Goal: Transaction & Acquisition: Subscribe to service/newsletter

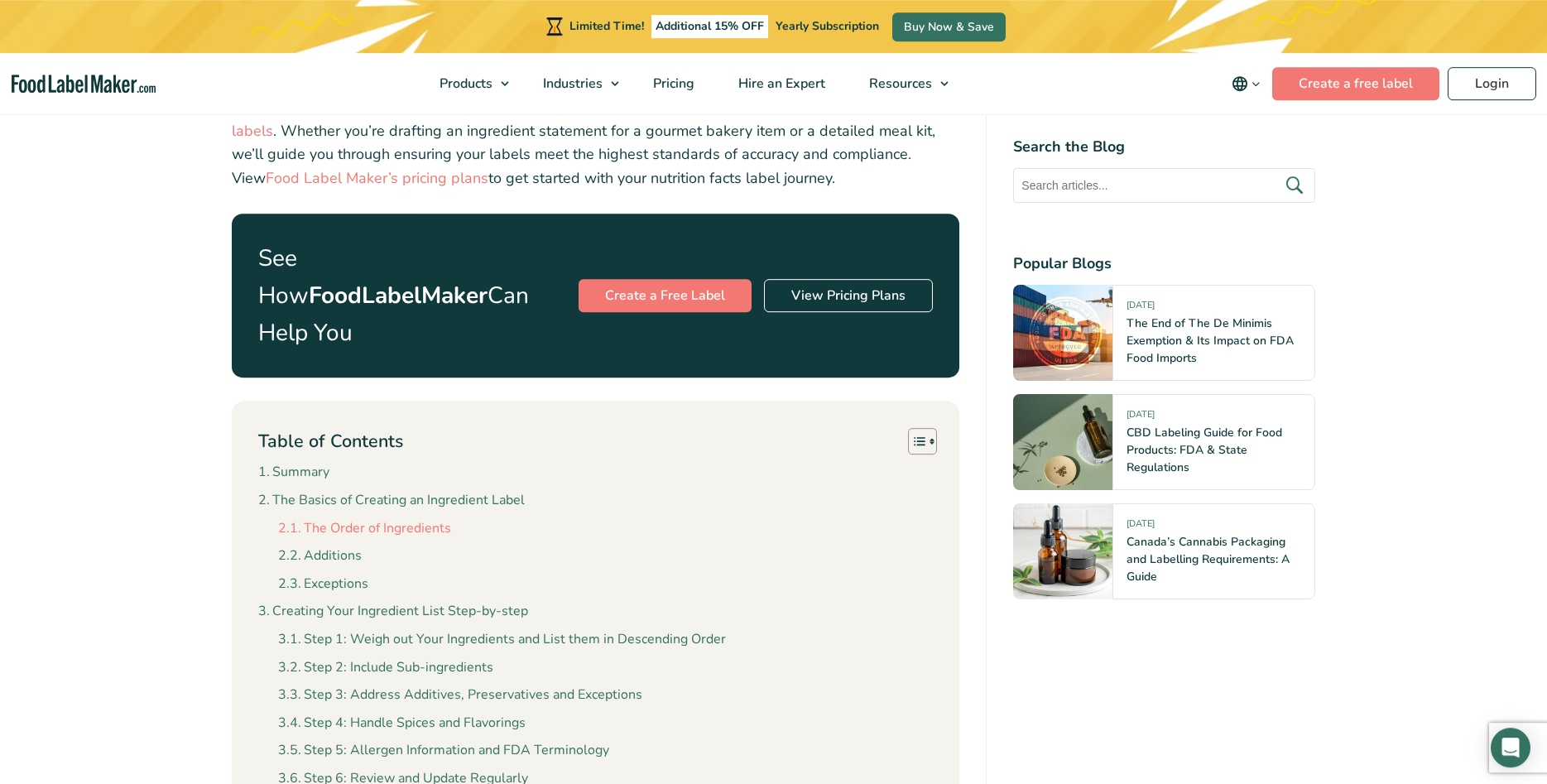
scroll to position [759, 0]
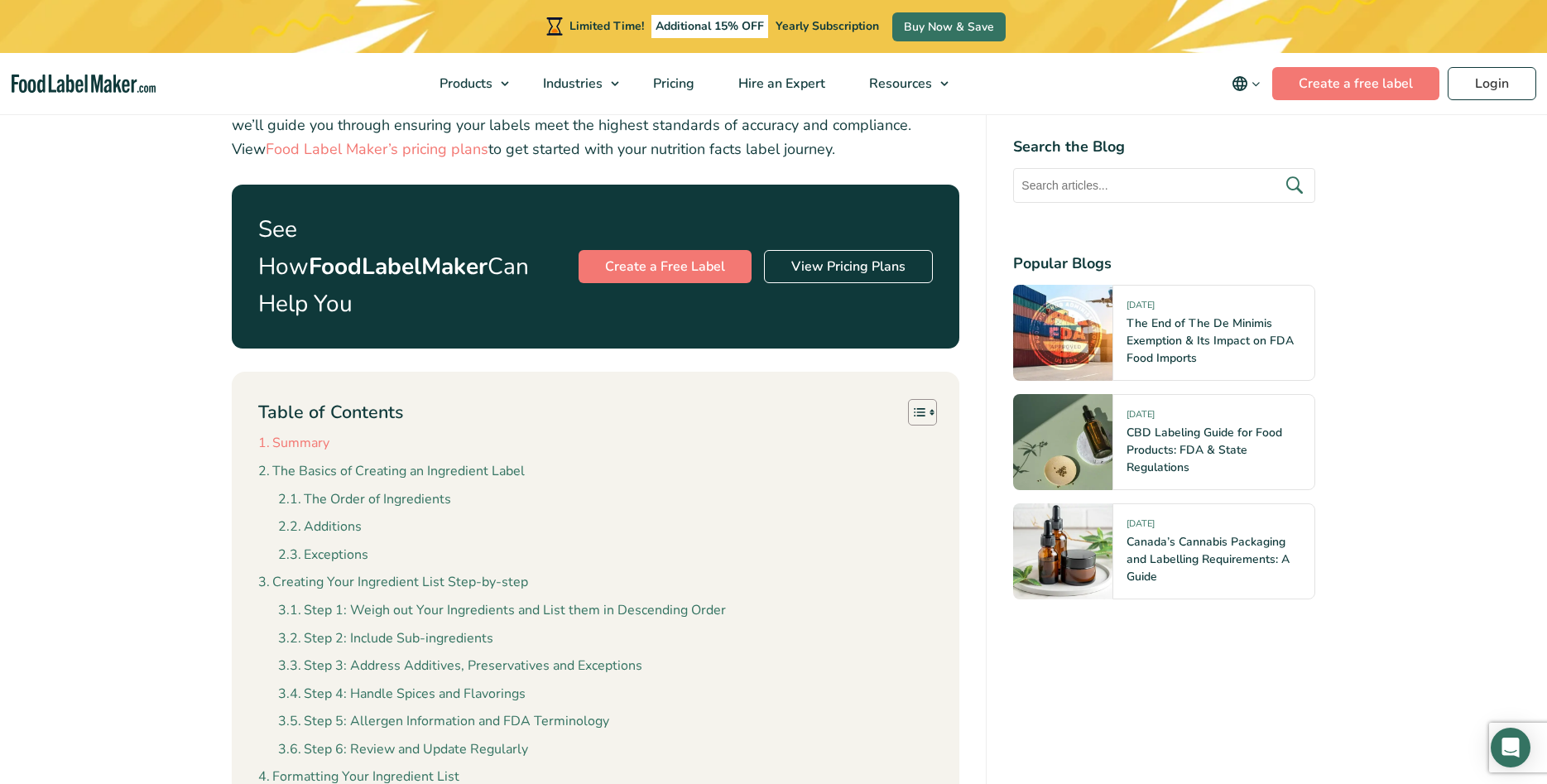
click at [307, 433] on link "Summary" at bounding box center [293, 443] width 71 height 21
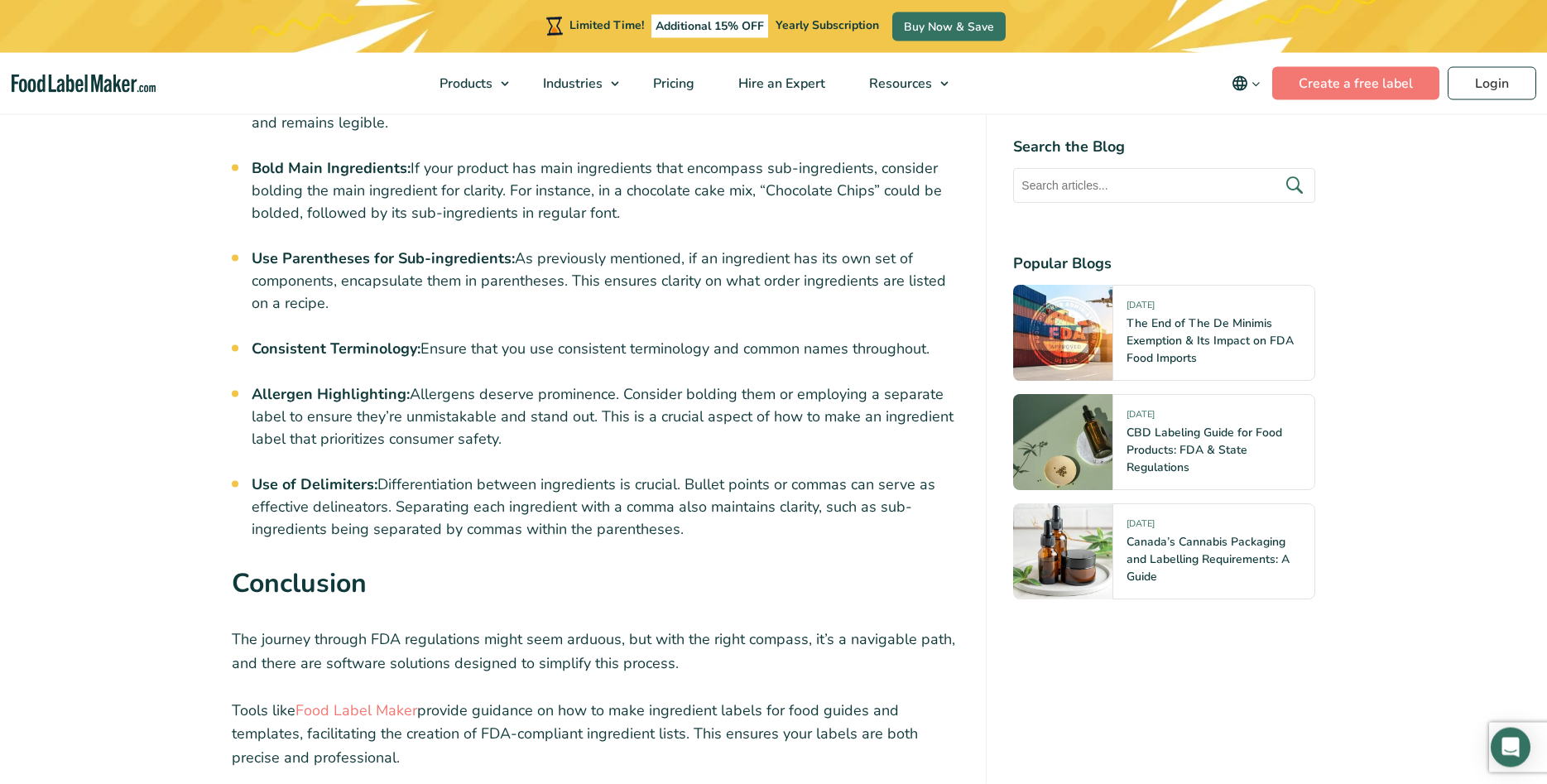
scroll to position [6136, 0]
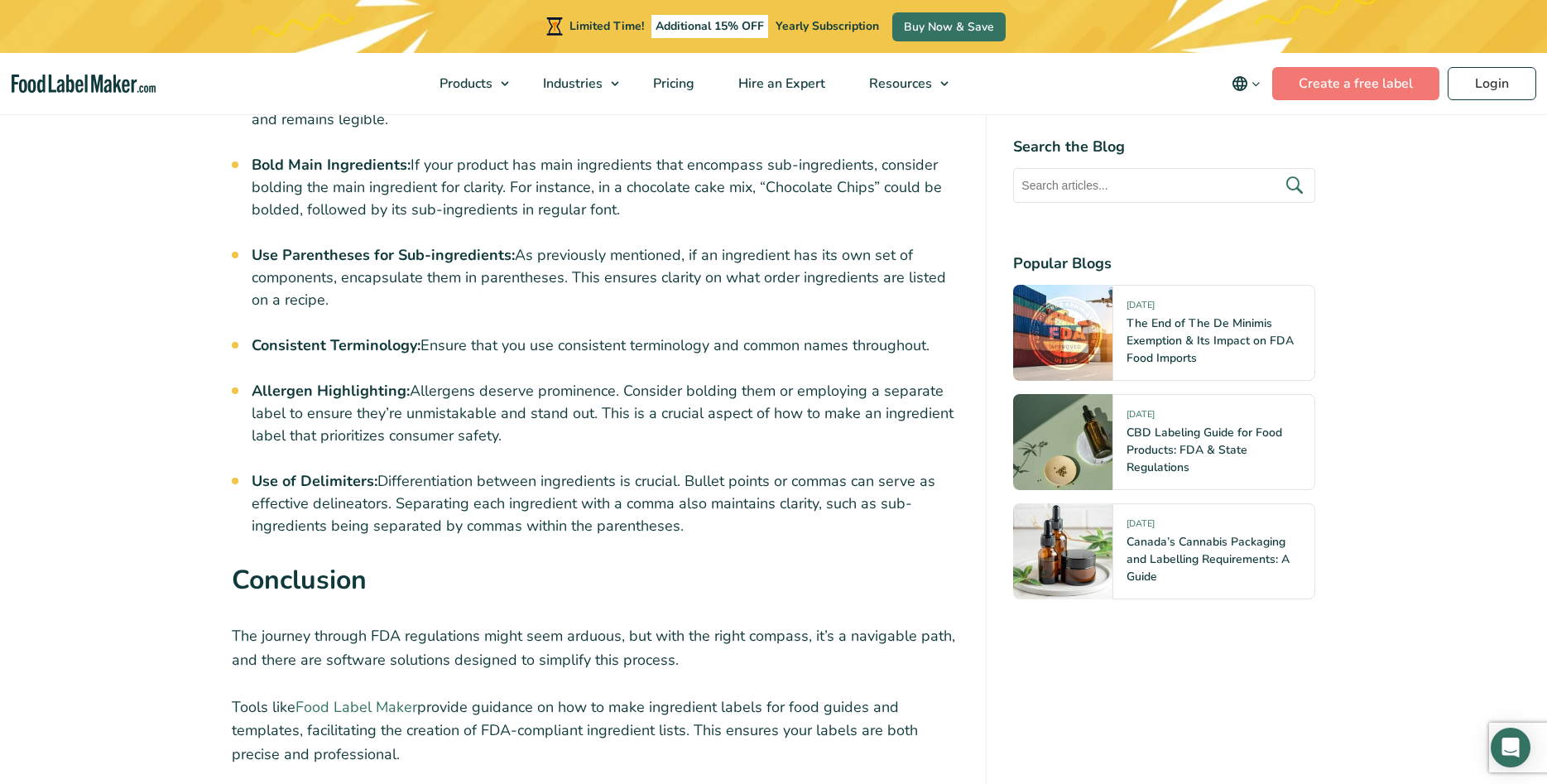
click at [393, 697] on link "Food Label Maker" at bounding box center [356, 707] width 121 height 20
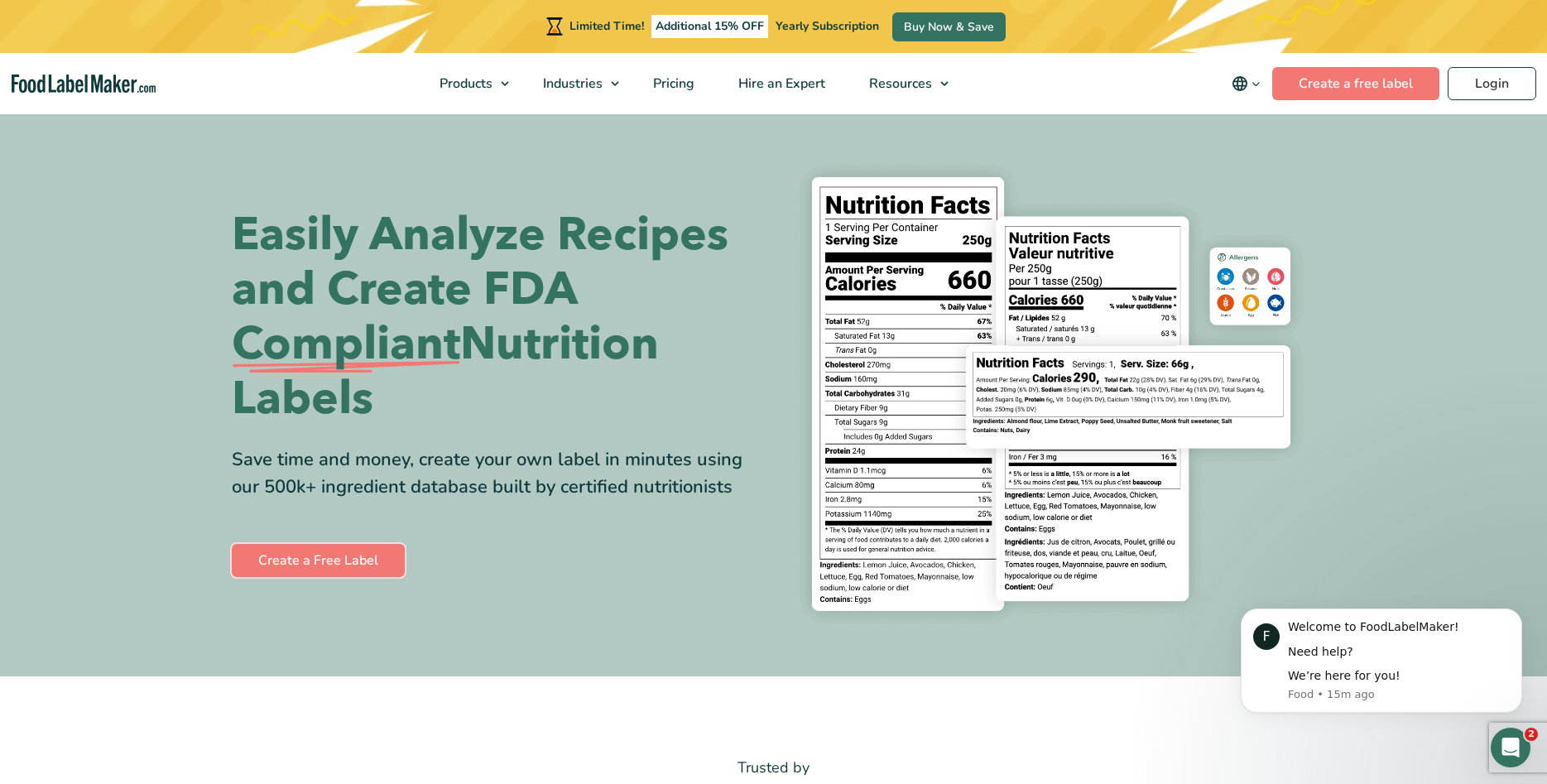
click at [365, 564] on link "Create a Free Label" at bounding box center [318, 561] width 173 height 33
